Goal: Task Accomplishment & Management: Manage account settings

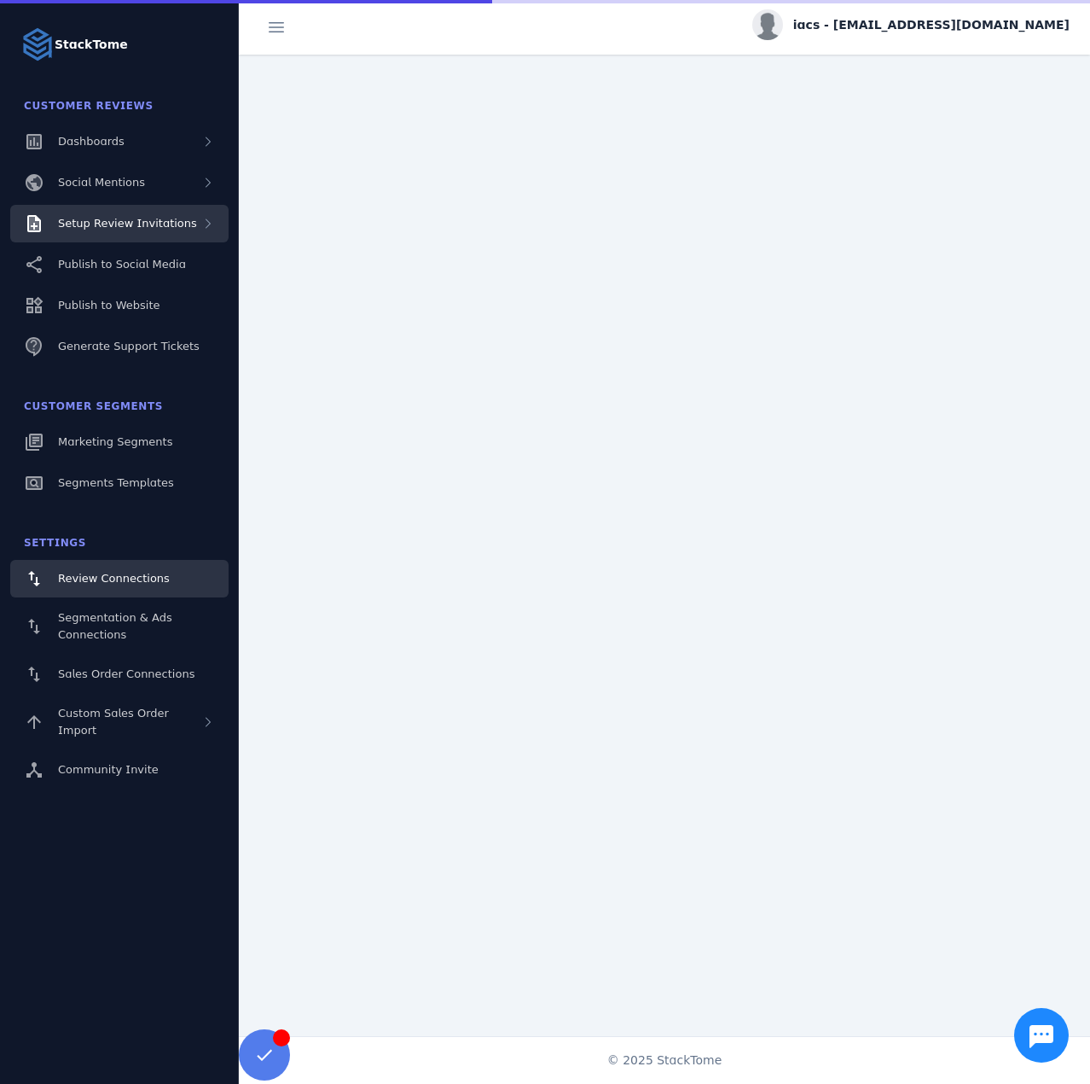
click at [155, 230] on span "Setup Review Invitations" at bounding box center [127, 223] width 139 height 13
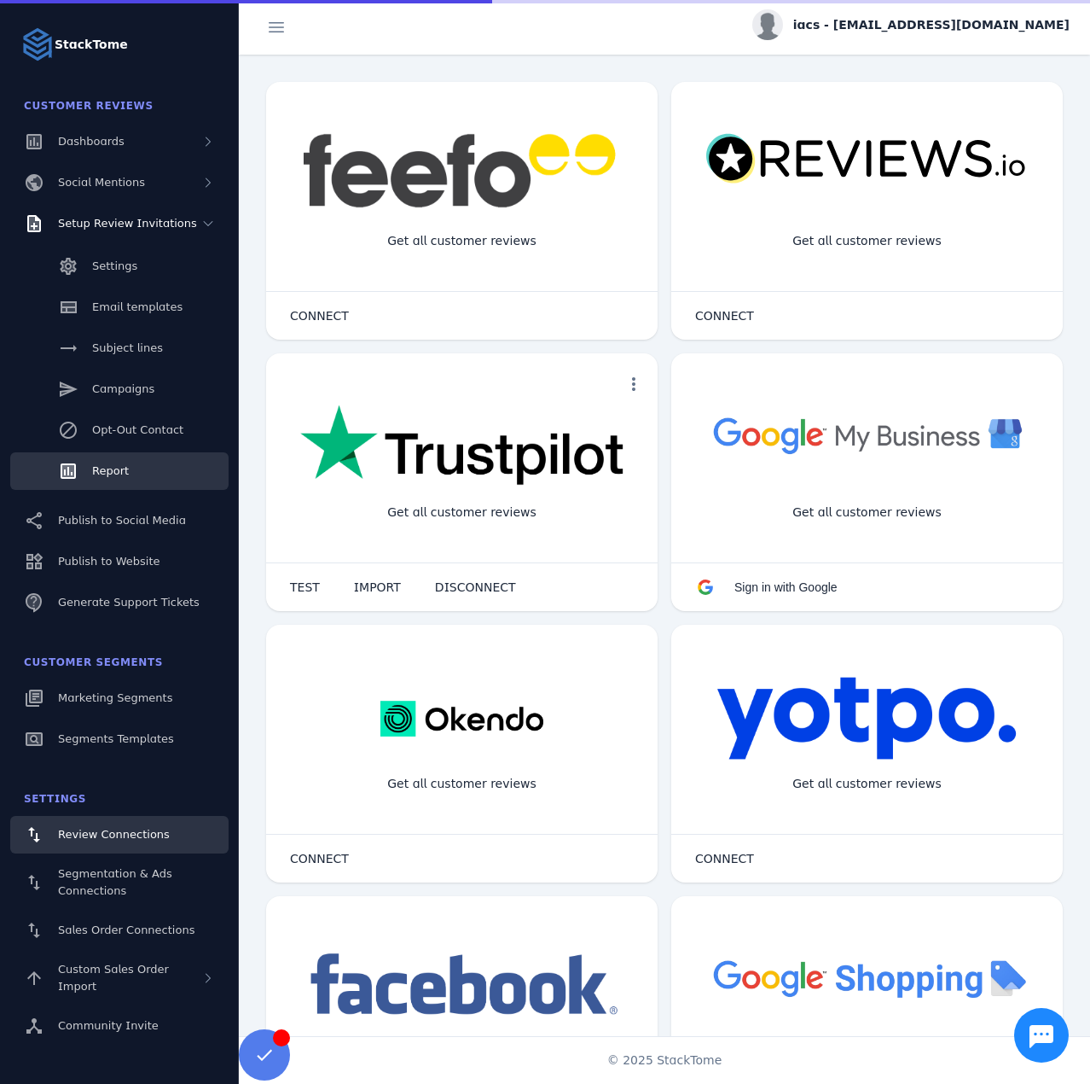
click at [142, 460] on link "Report" at bounding box center [119, 471] width 218 height 38
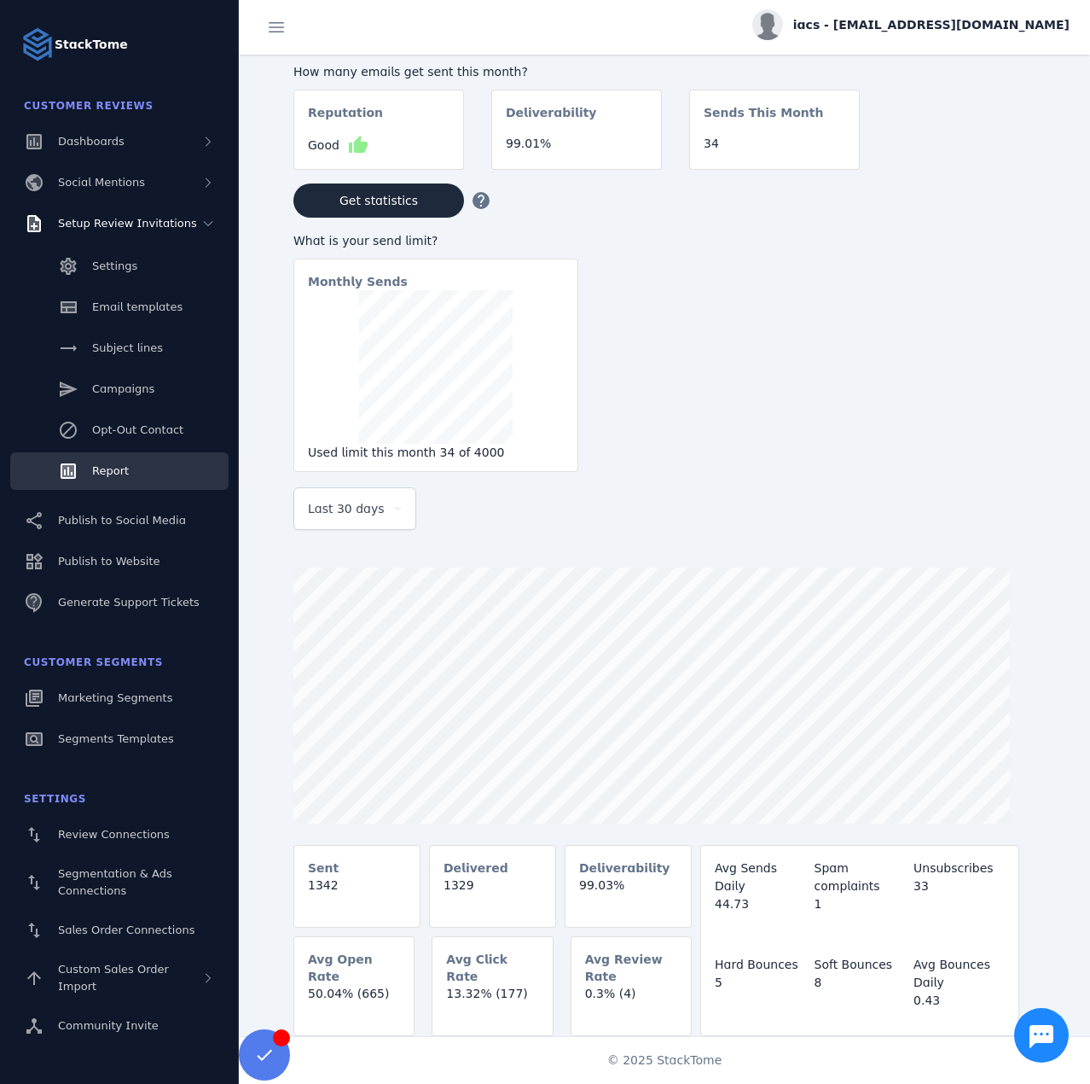
click at [346, 526] on div "Last 30 days" at bounding box center [355, 508] width 94 height 41
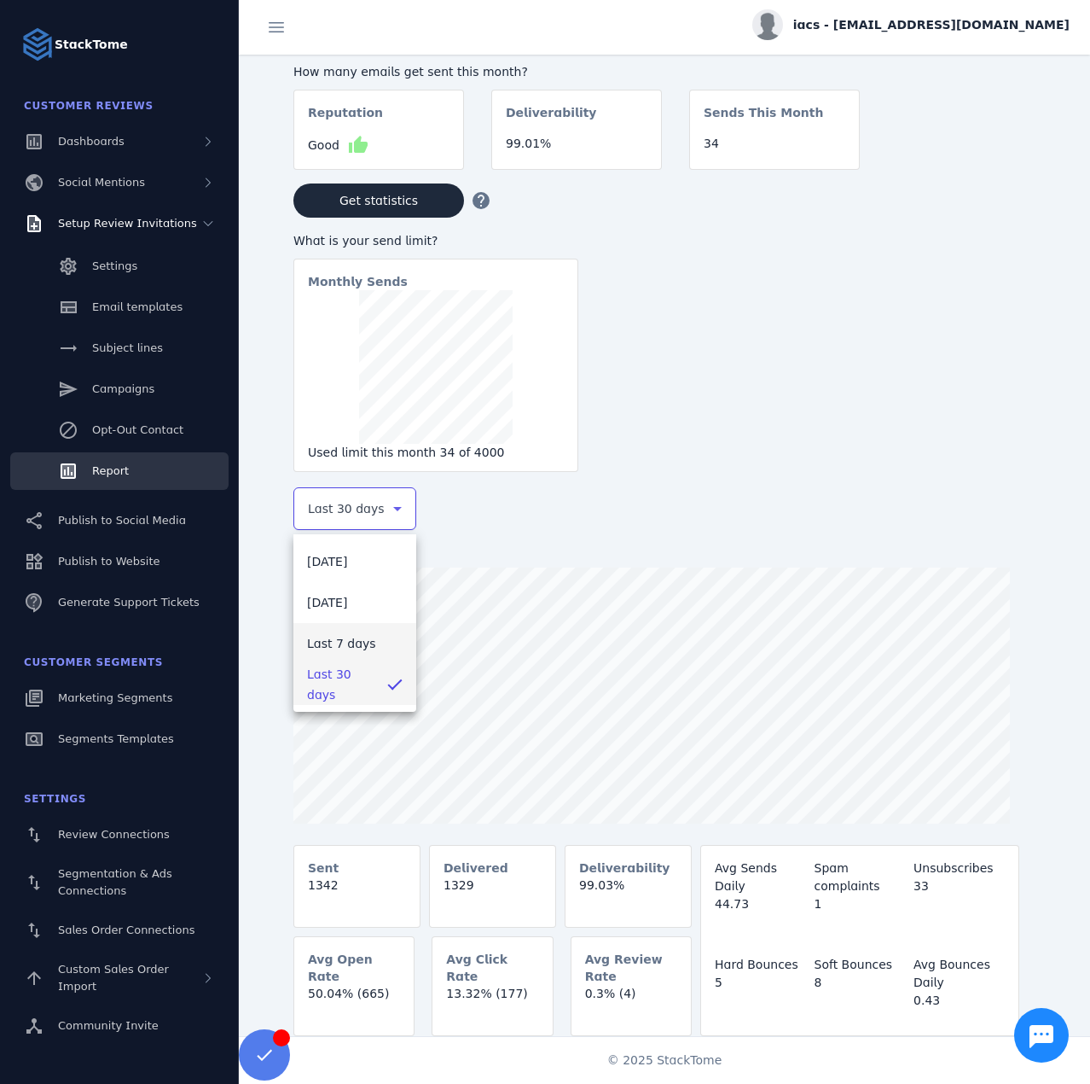
click at [351, 633] on span "Last 7 days" at bounding box center [341, 643] width 69 height 20
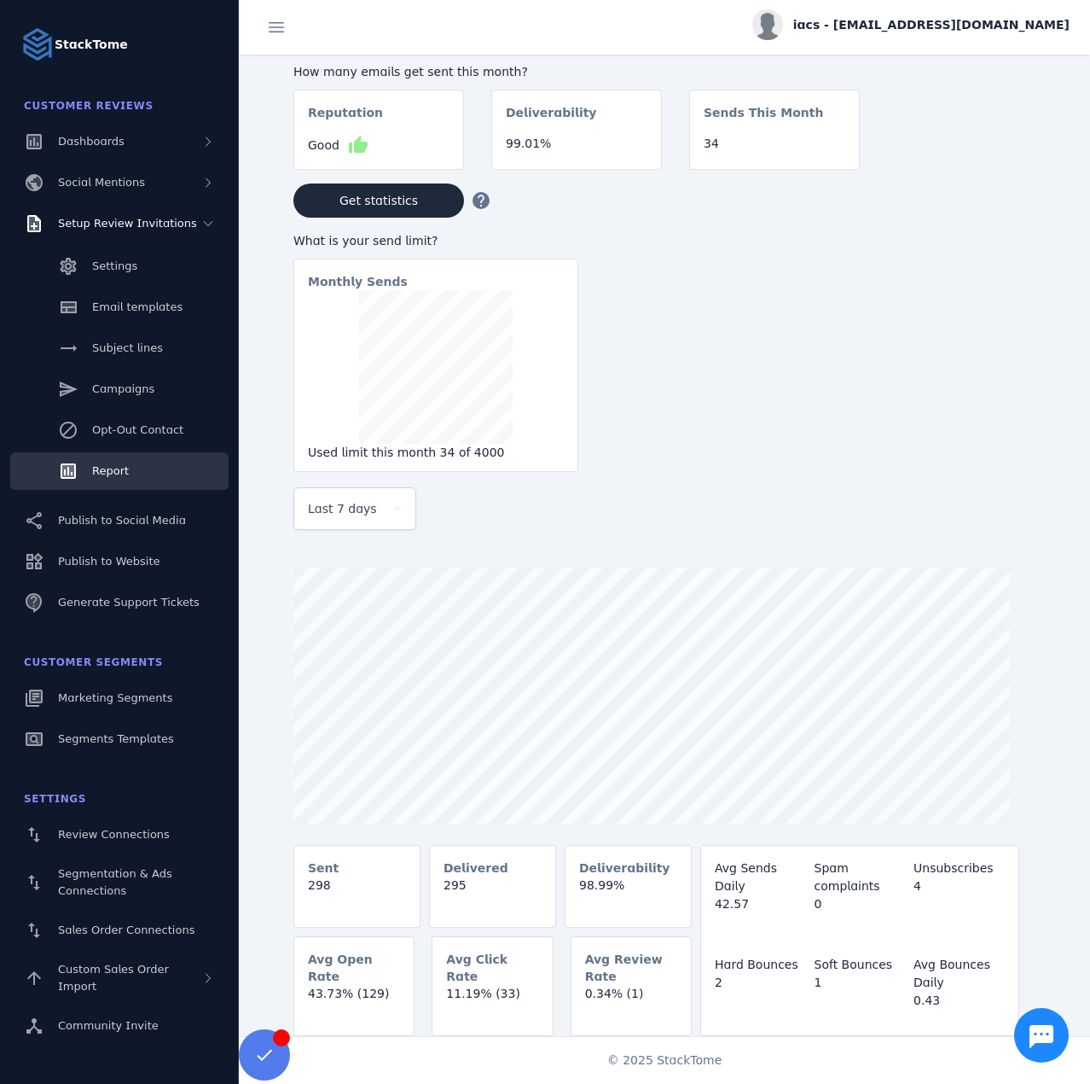
click at [1011, 23] on span "iacs - [EMAIL_ADDRESS][DOMAIN_NAME]" at bounding box center [931, 25] width 276 height 18
click at [1020, 177] on button "Sign out" at bounding box center [1008, 164] width 123 height 41
